Goal: Use online tool/utility: Utilize a website feature to perform a specific function

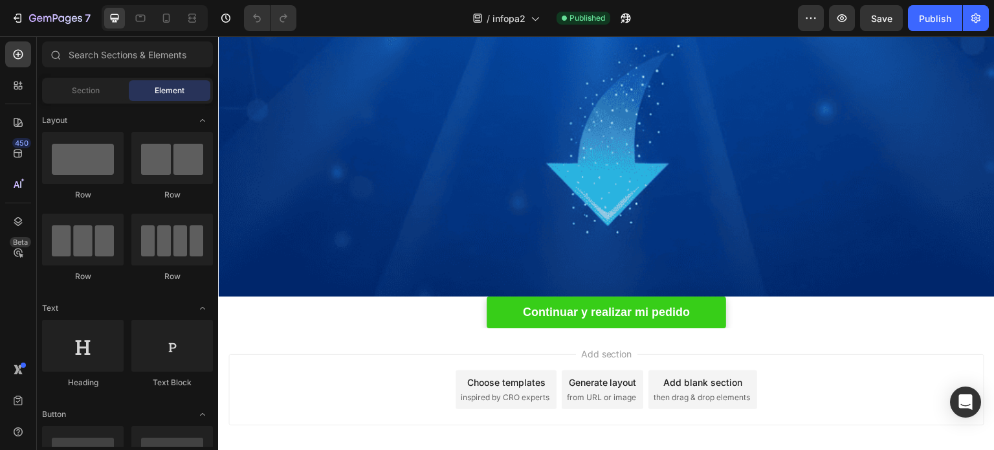
scroll to position [849, 0]
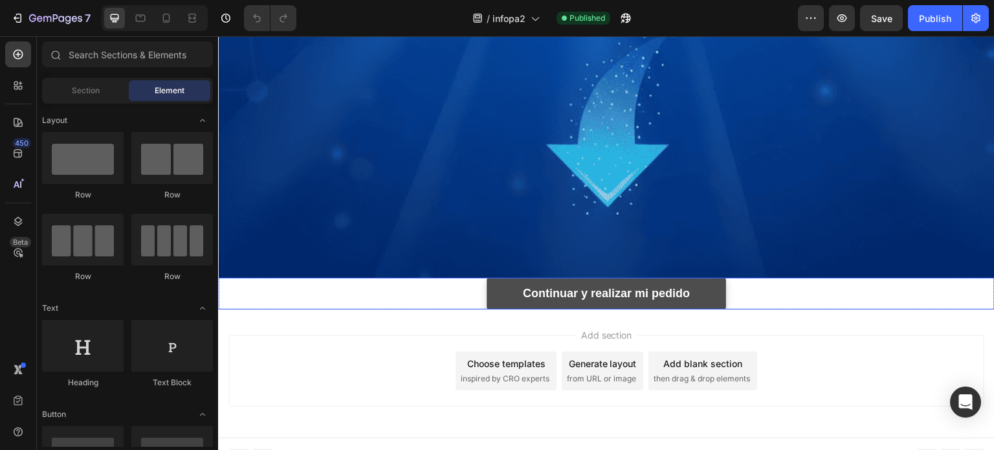
click at [688, 280] on link "Continuar y realizar mi pedido" at bounding box center [606, 293] width 239 height 31
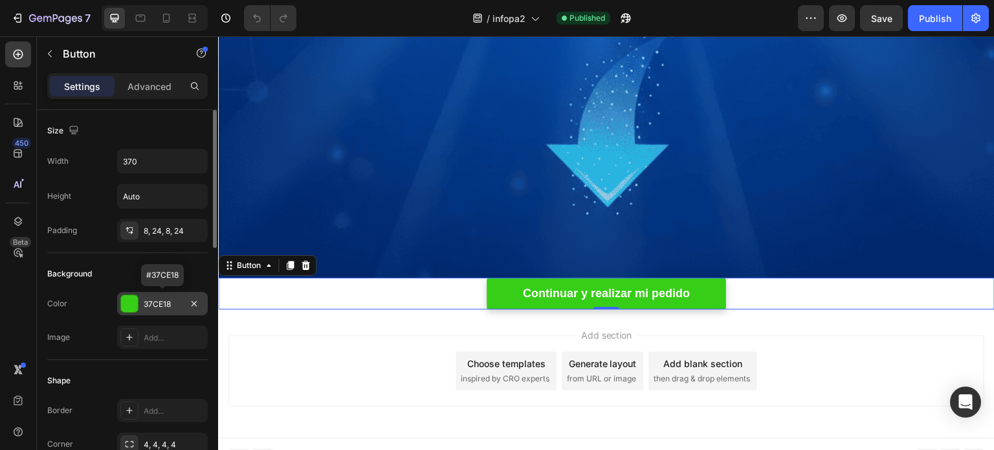
click at [163, 302] on div "37CE18" at bounding box center [163, 304] width 38 height 12
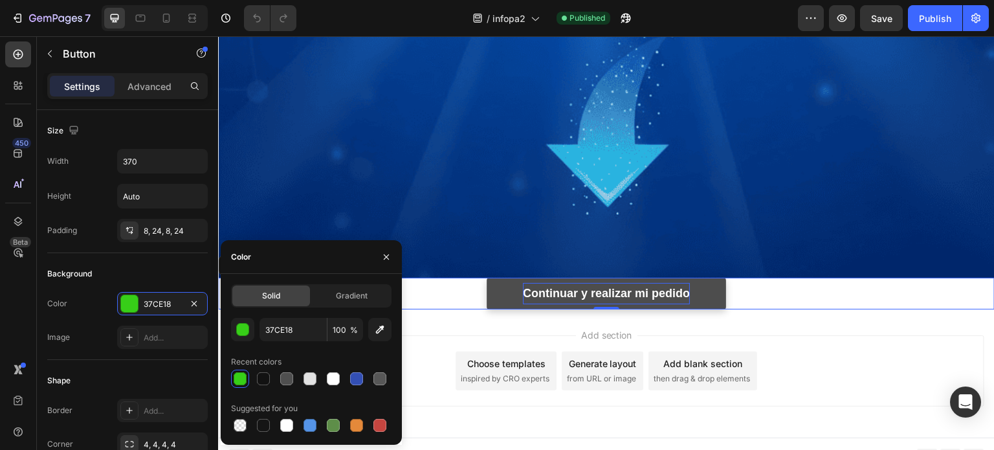
click at [613, 283] on p "Continuar y realizar mi pedido" at bounding box center [606, 293] width 167 height 21
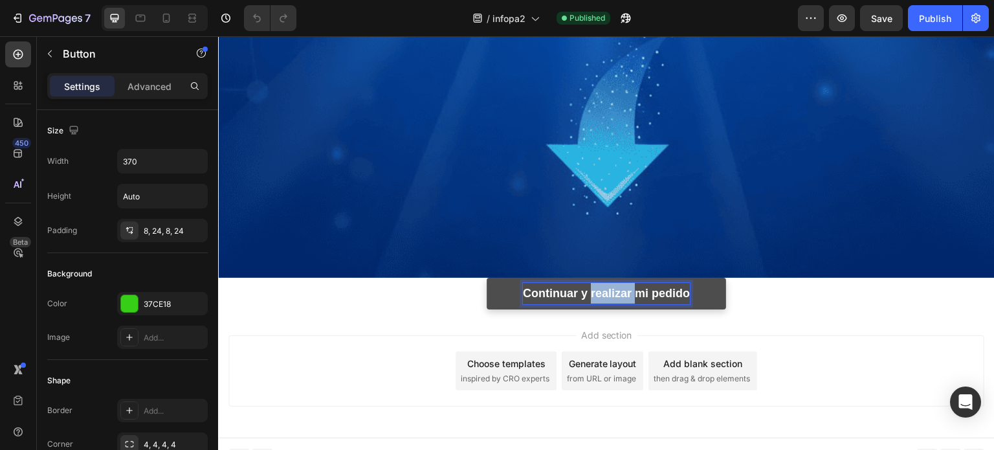
click at [613, 283] on p "Continuar y realizar mi pedido" at bounding box center [606, 293] width 167 height 21
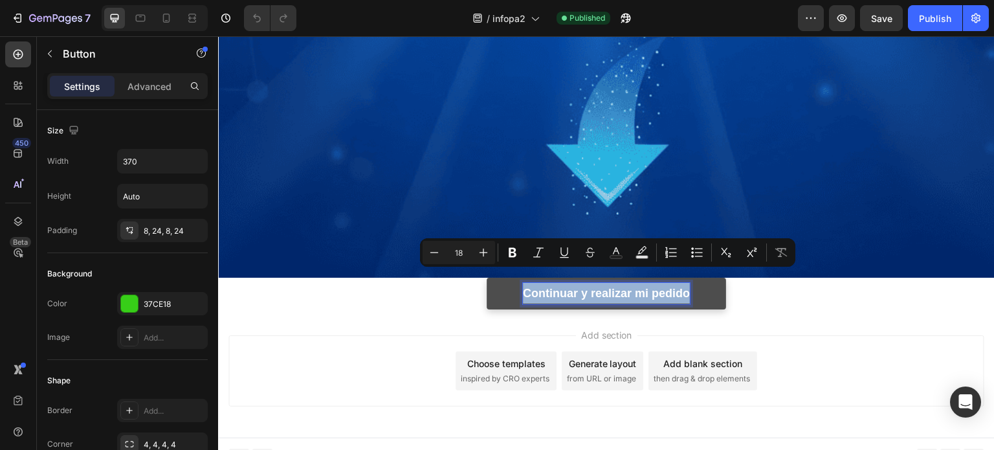
click at [613, 283] on p "Continuar y realizar mi pedido" at bounding box center [606, 293] width 167 height 21
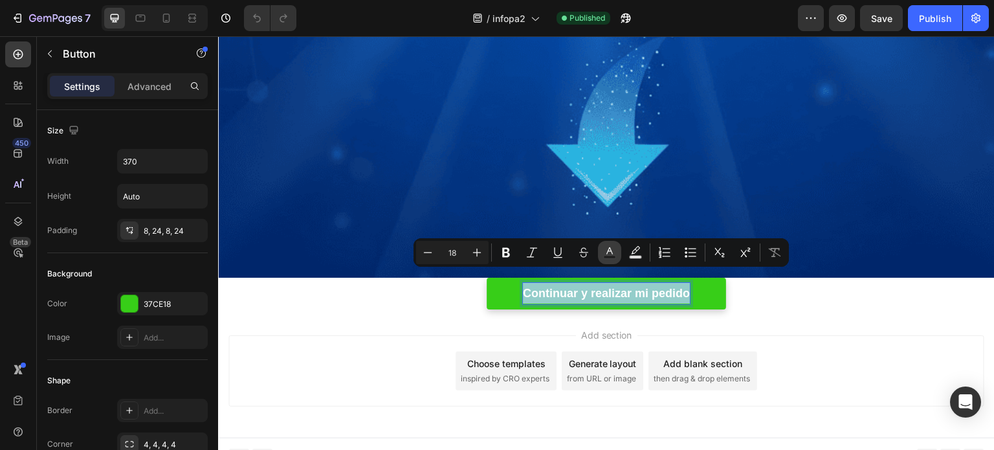
copy p "Continuar y realizar mi pedido"
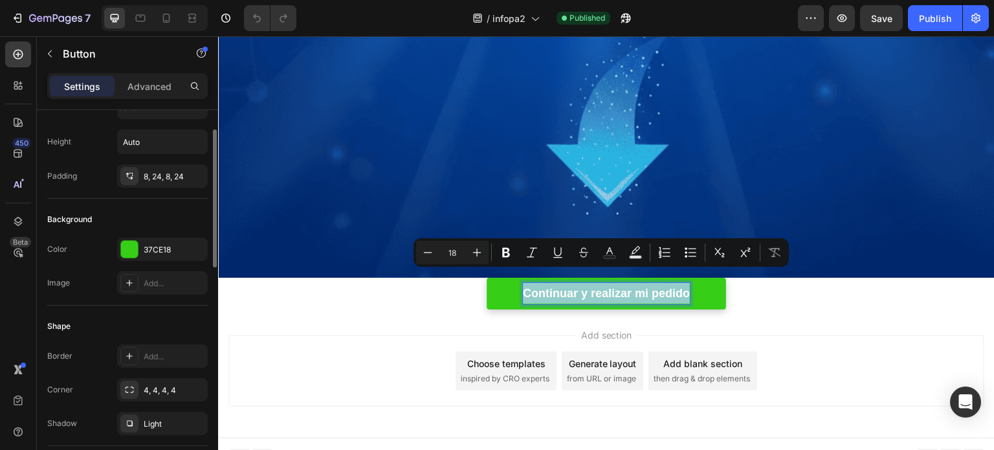
scroll to position [0, 0]
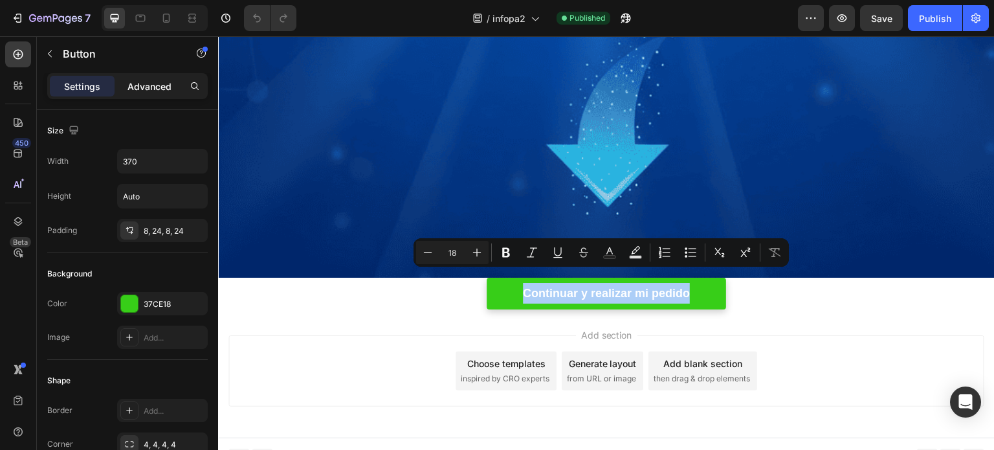
click at [144, 93] on p "Advanced" at bounding box center [149, 87] width 44 height 14
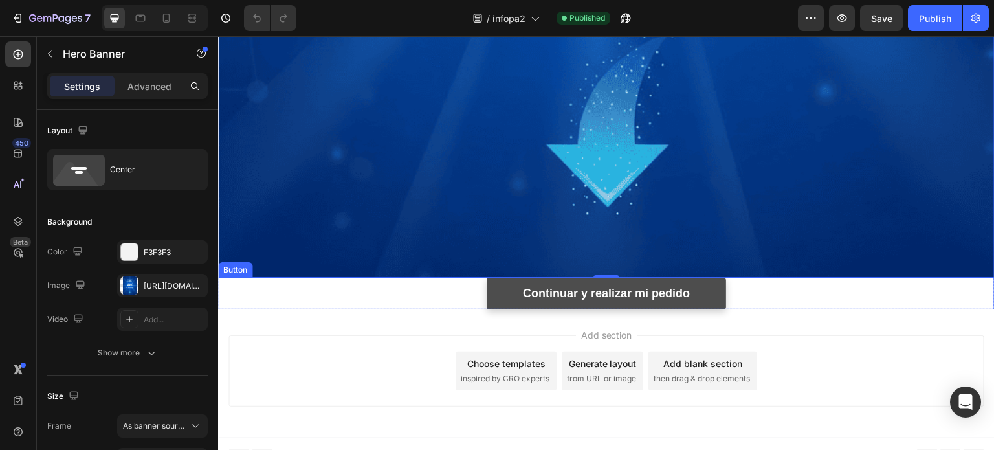
click at [505, 278] on link "Continuar y realizar mi pedido" at bounding box center [606, 293] width 239 height 31
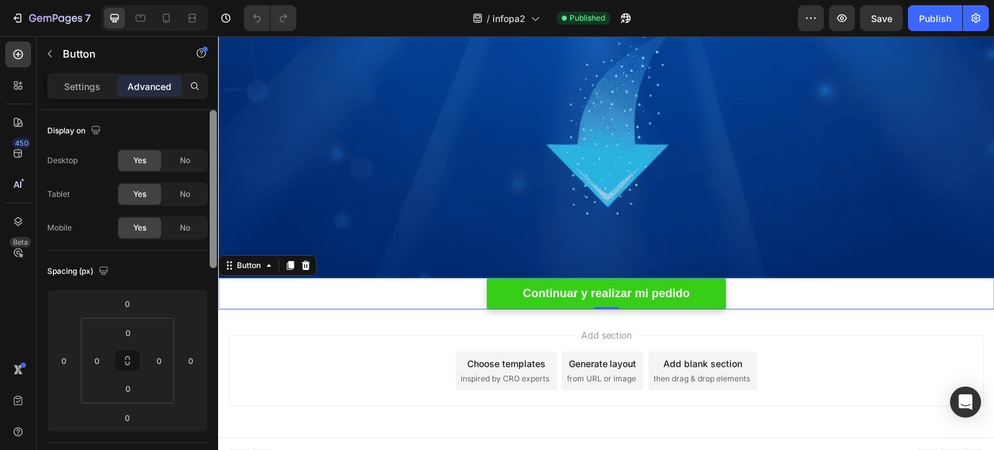
drag, startPoint x: 212, startPoint y: 182, endPoint x: 208, endPoint y: 134, distance: 48.6
click at [208, 134] on div at bounding box center [213, 298] width 10 height 377
click at [80, 83] on p "Settings" at bounding box center [82, 87] width 36 height 14
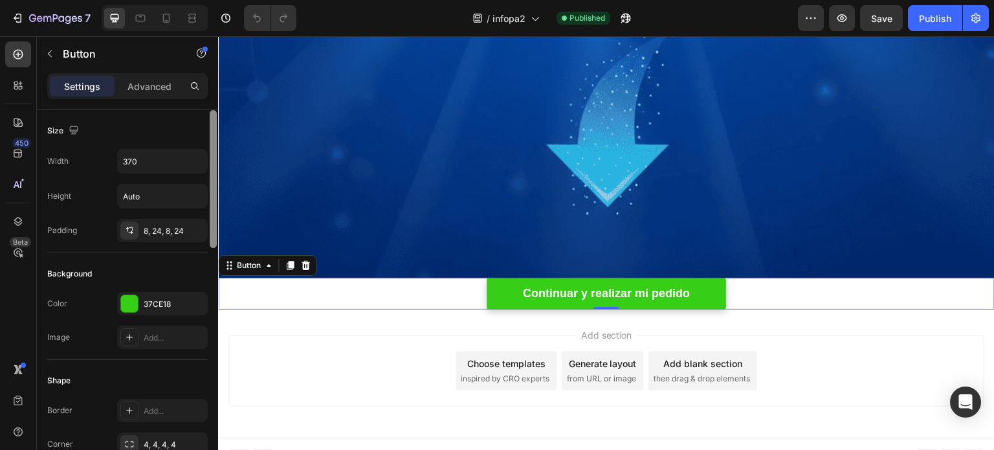
drag, startPoint x: 212, startPoint y: 135, endPoint x: 216, endPoint y: 127, distance: 9.3
click at [216, 127] on div at bounding box center [213, 179] width 7 height 138
click at [173, 230] on div "8, 24, 8, 24" at bounding box center [163, 231] width 38 height 12
click at [179, 263] on div "Background" at bounding box center [127, 273] width 160 height 21
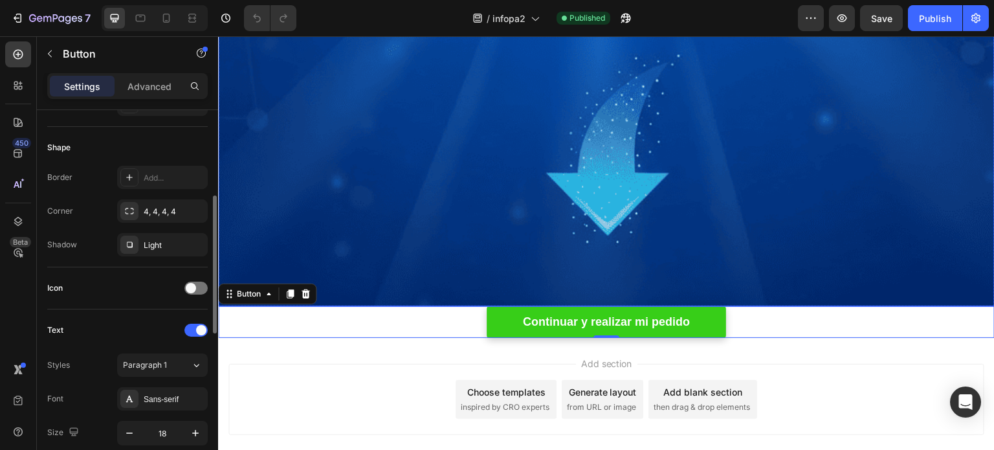
scroll to position [820, 0]
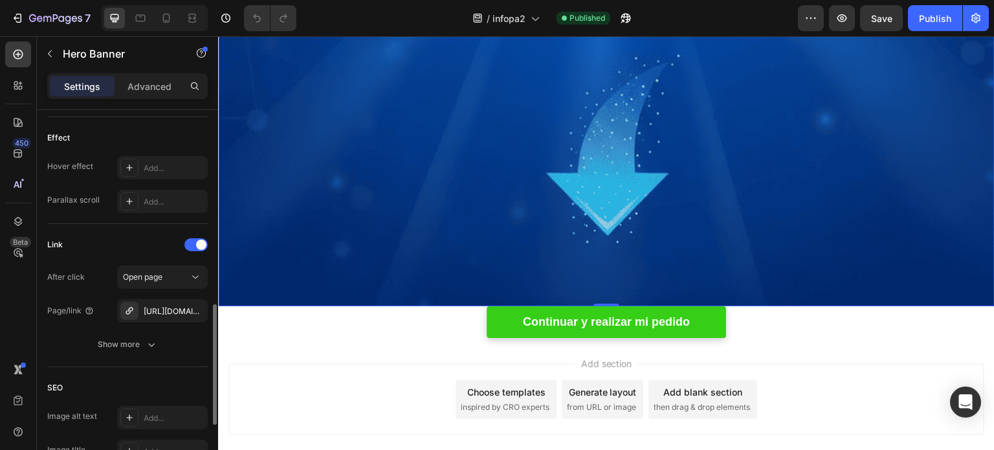
scroll to position [686, 0]
